Goal: Find specific page/section: Find specific page/section

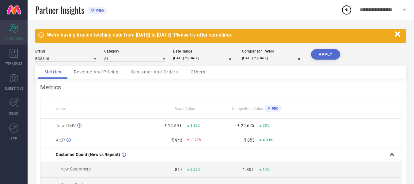
click at [19, 34] on div "Scorecard SCORECARDS" at bounding box center [14, 32] width 28 height 25
click at [95, 59] on icon at bounding box center [94, 59] width 3 height 2
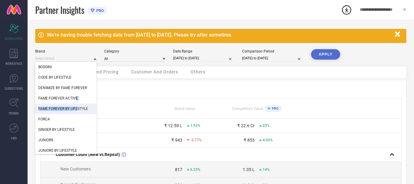
drag, startPoint x: 76, startPoint y: 97, endPoint x: 78, endPoint y: 108, distance: 11.8
click at [78, 108] on div "BOSSINI CODE BY LIFESTYLE DENIMIZE BY FAME FOREVER FAME FOREVER ACTIVE FAME FOR…" at bounding box center [65, 145] width 61 height 167
click at [79, 108] on span "FAME FOREVER BY LIFESTYLE" at bounding box center [63, 108] width 50 height 4
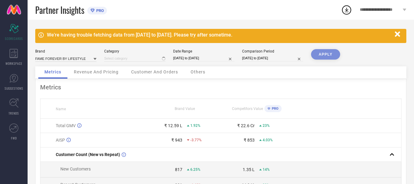
type input "All"
click at [326, 54] on button "APPLY" at bounding box center [325, 54] width 29 height 10
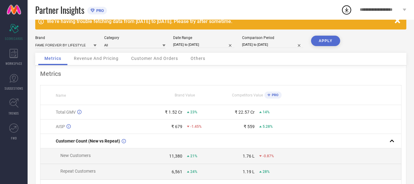
scroll to position [3, 0]
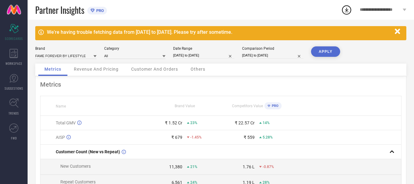
click at [109, 69] on span "Revenue And Pricing" at bounding box center [96, 69] width 45 height 5
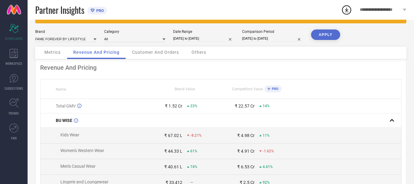
scroll to position [0, 0]
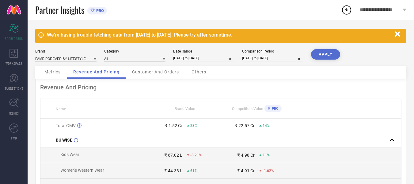
click at [95, 58] on icon at bounding box center [94, 58] width 3 height 3
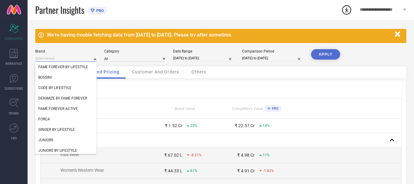
click at [76, 58] on input at bounding box center [65, 58] width 61 height 6
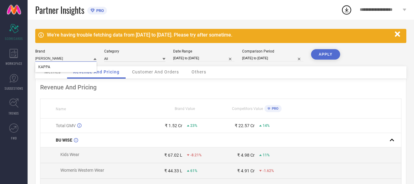
type input "kappa"
type input "All"
click at [319, 57] on button "APPLY" at bounding box center [325, 54] width 29 height 10
